Goal: Information Seeking & Learning: Compare options

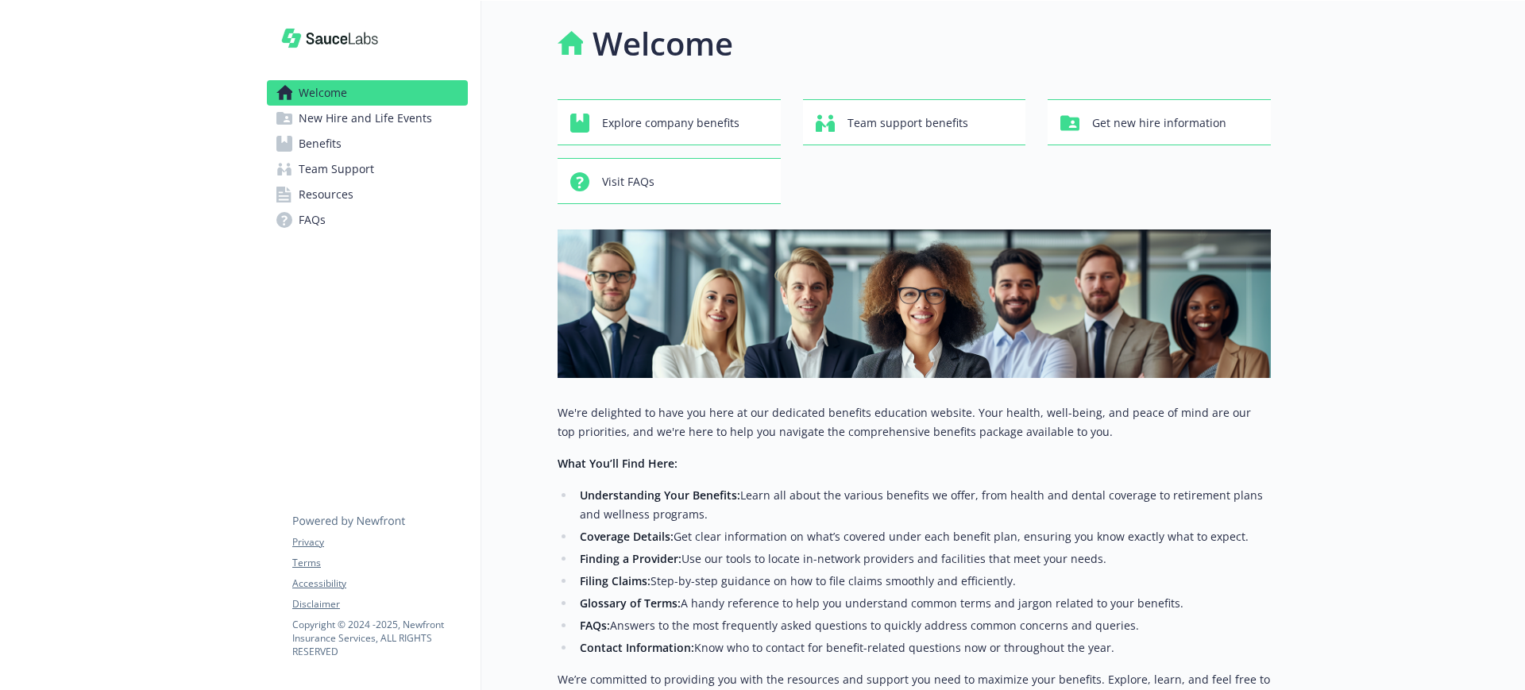
click at [345, 121] on span "New Hire and Life Events" at bounding box center [365, 118] width 133 height 25
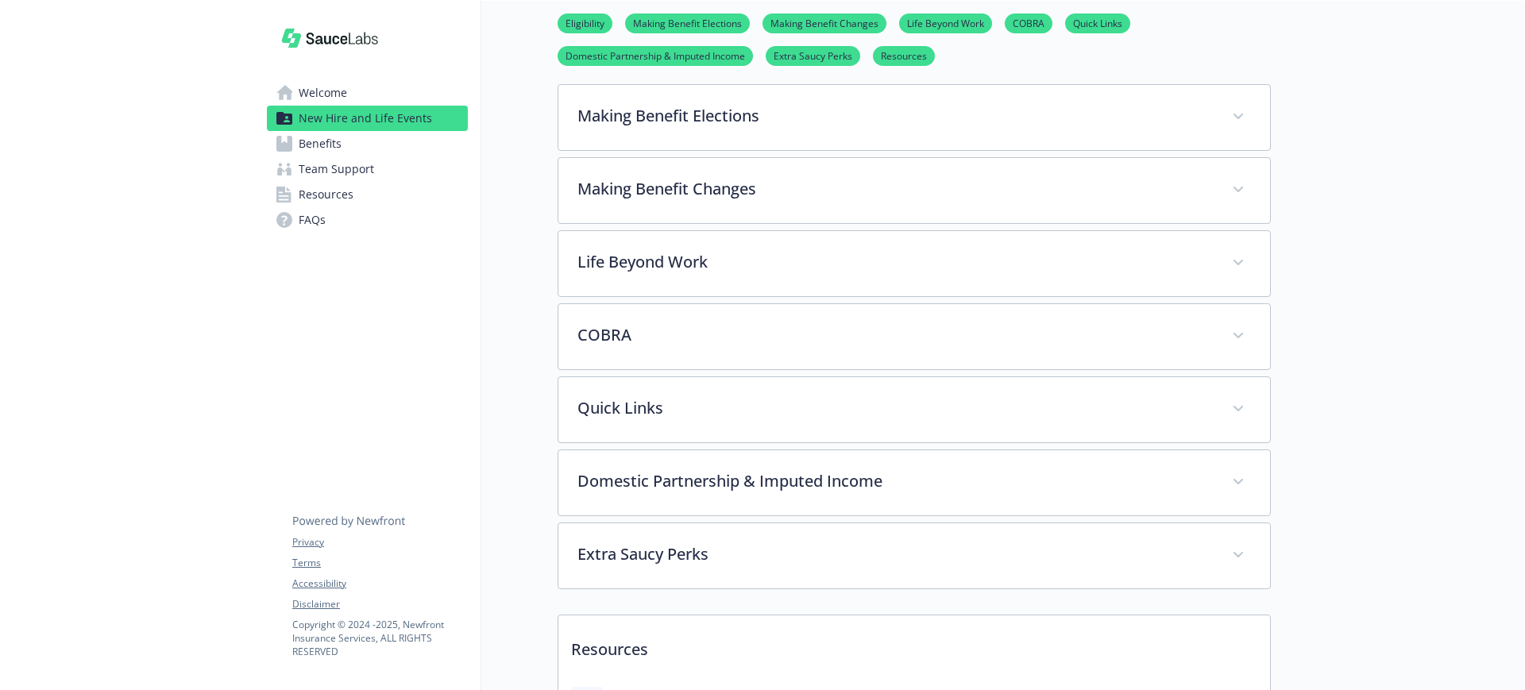
scroll to position [746, 0]
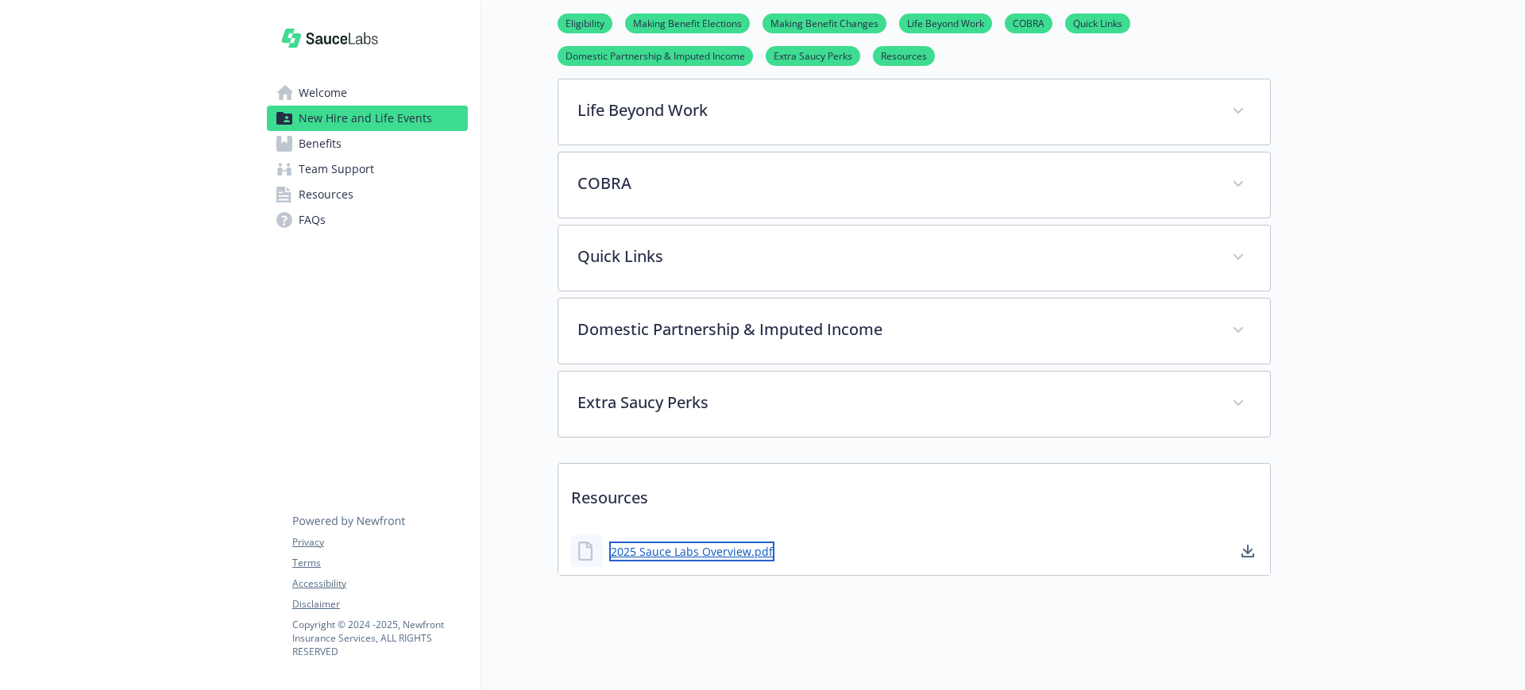
click at [674, 542] on link "2025 Sauce Labs Overview.pdf" at bounding box center [691, 552] width 165 height 20
click at [347, 89] on link "Welcome" at bounding box center [367, 92] width 201 height 25
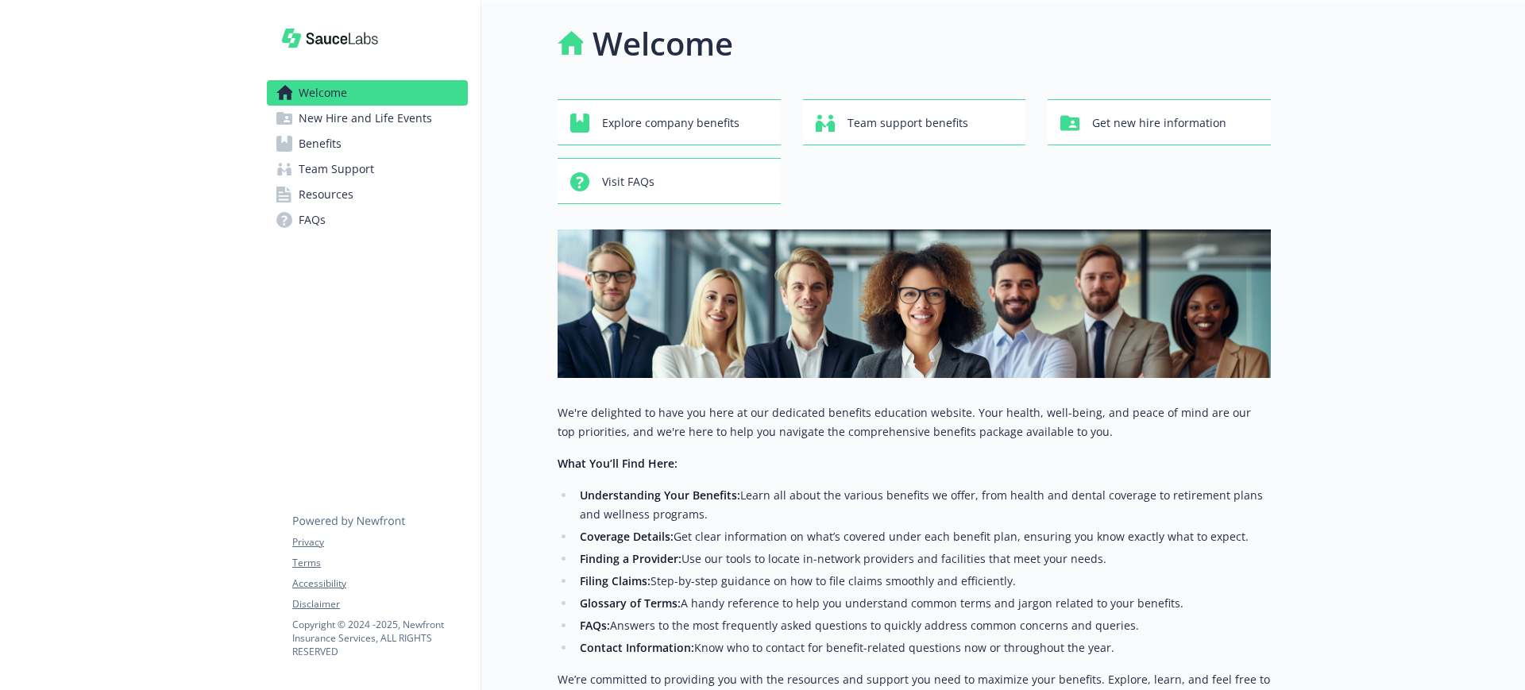
click at [336, 141] on span "Benefits" at bounding box center [320, 143] width 43 height 25
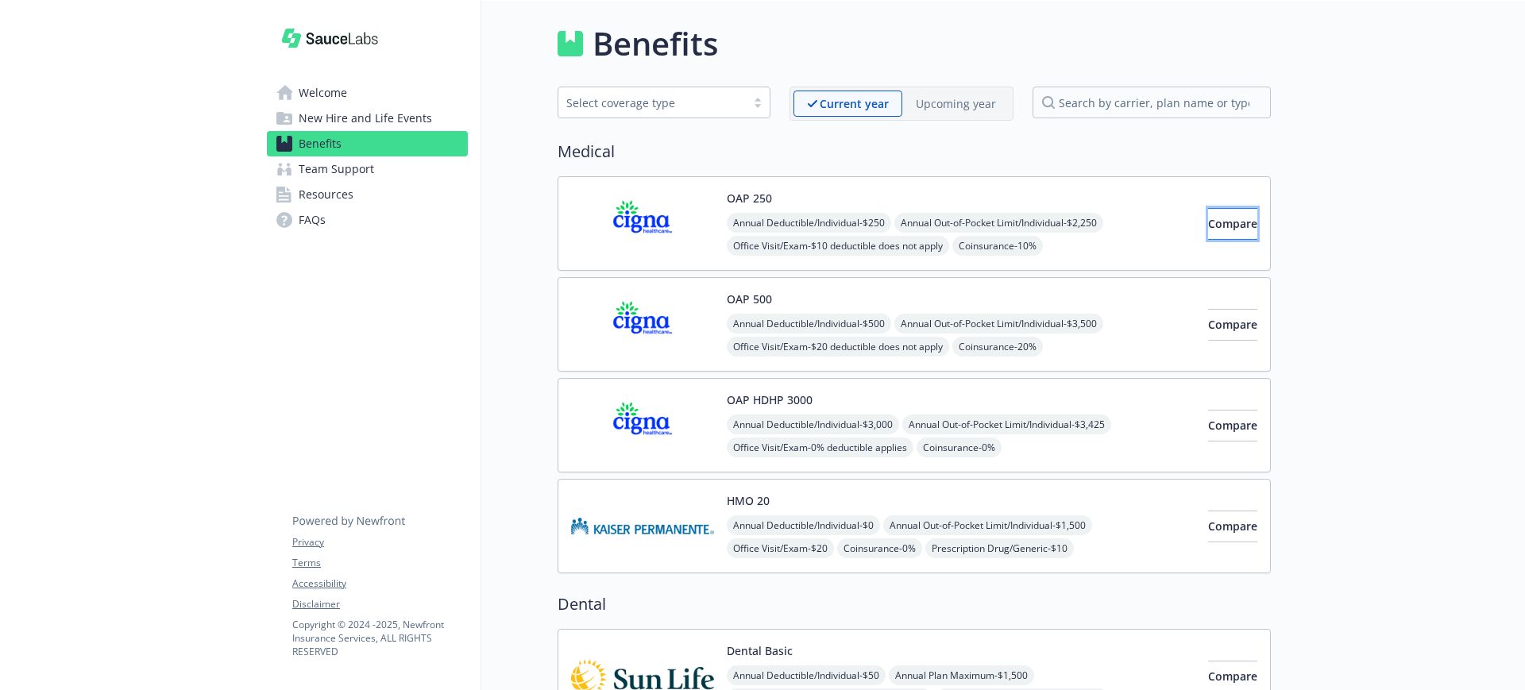
click at [1213, 216] on span "Compare" at bounding box center [1232, 223] width 49 height 15
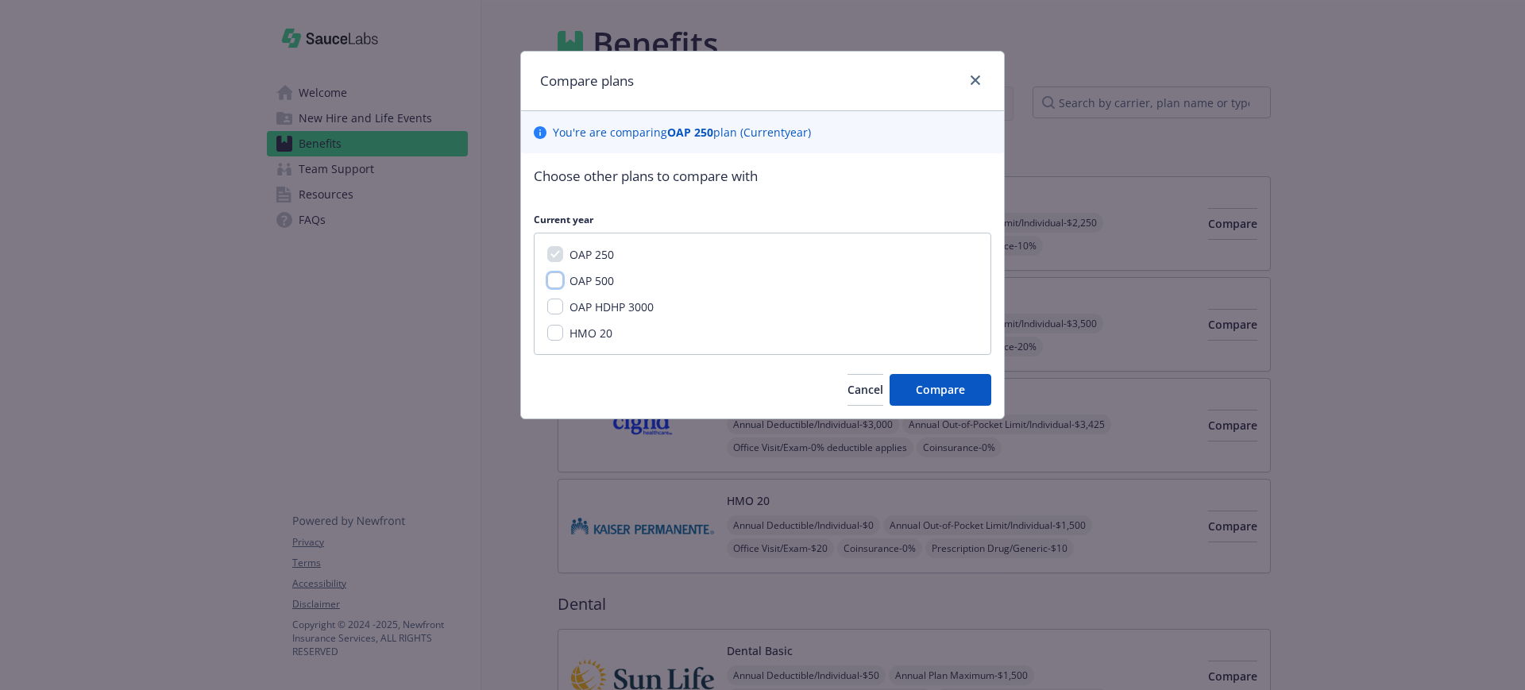
click at [554, 280] on input "OAP 500" at bounding box center [555, 280] width 16 height 16
checkbox input "true"
click at [962, 394] on span "Compare" at bounding box center [940, 389] width 49 height 15
